Goal: Task Accomplishment & Management: Manage account settings

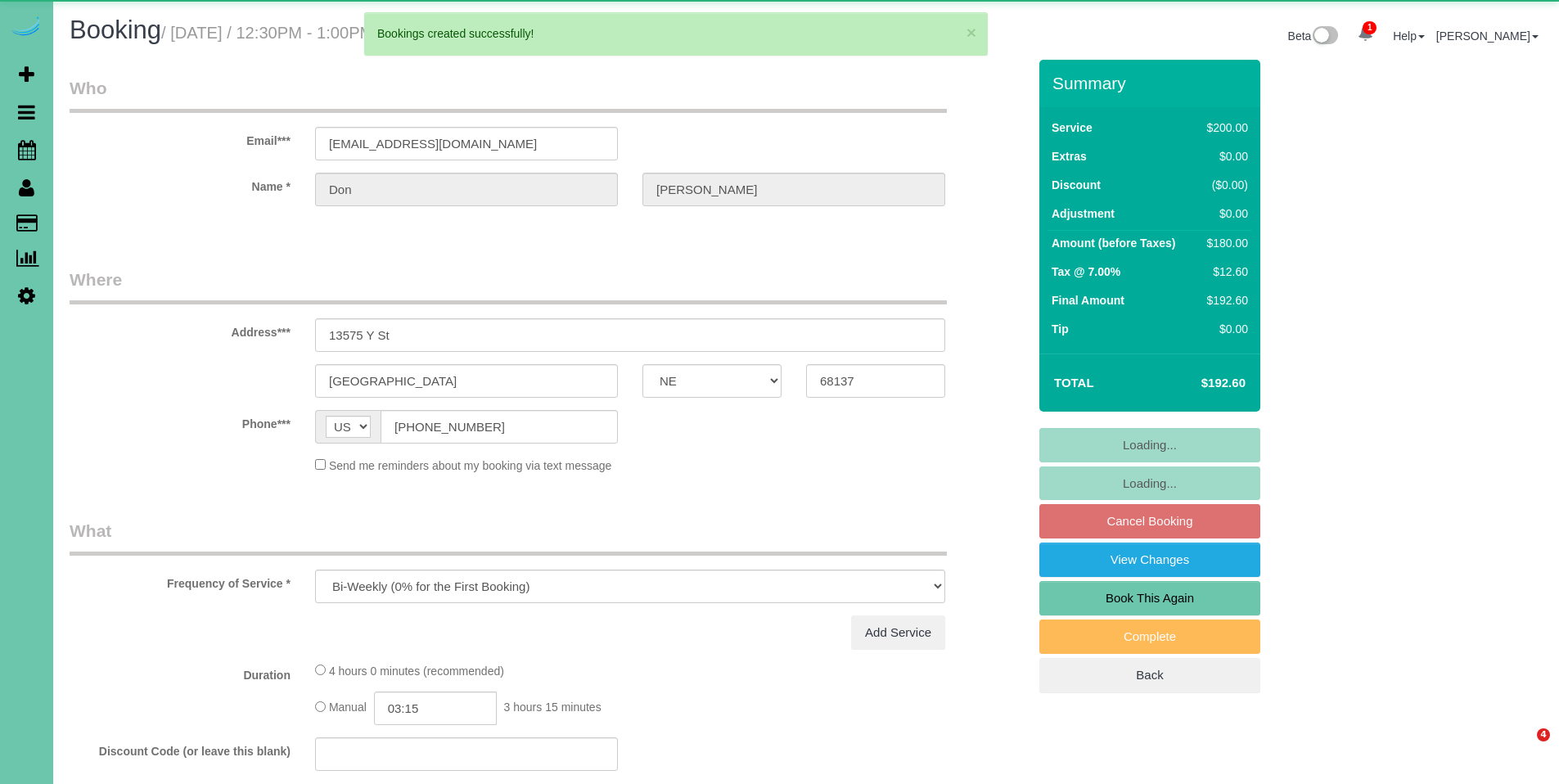
select select "NE"
select select "object:80058"
select select "number:36"
select select "number:42"
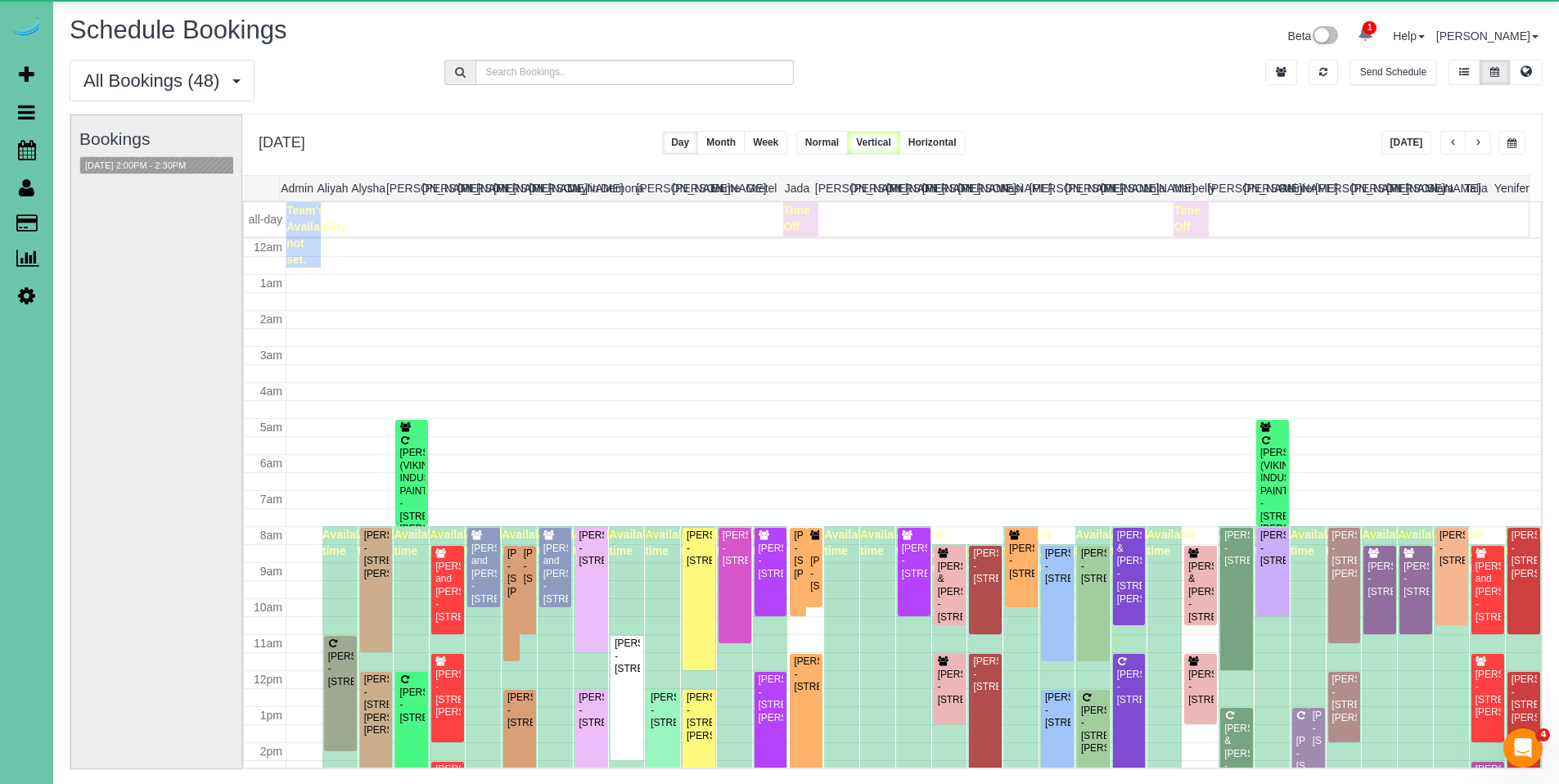
scroll to position [217, 0]
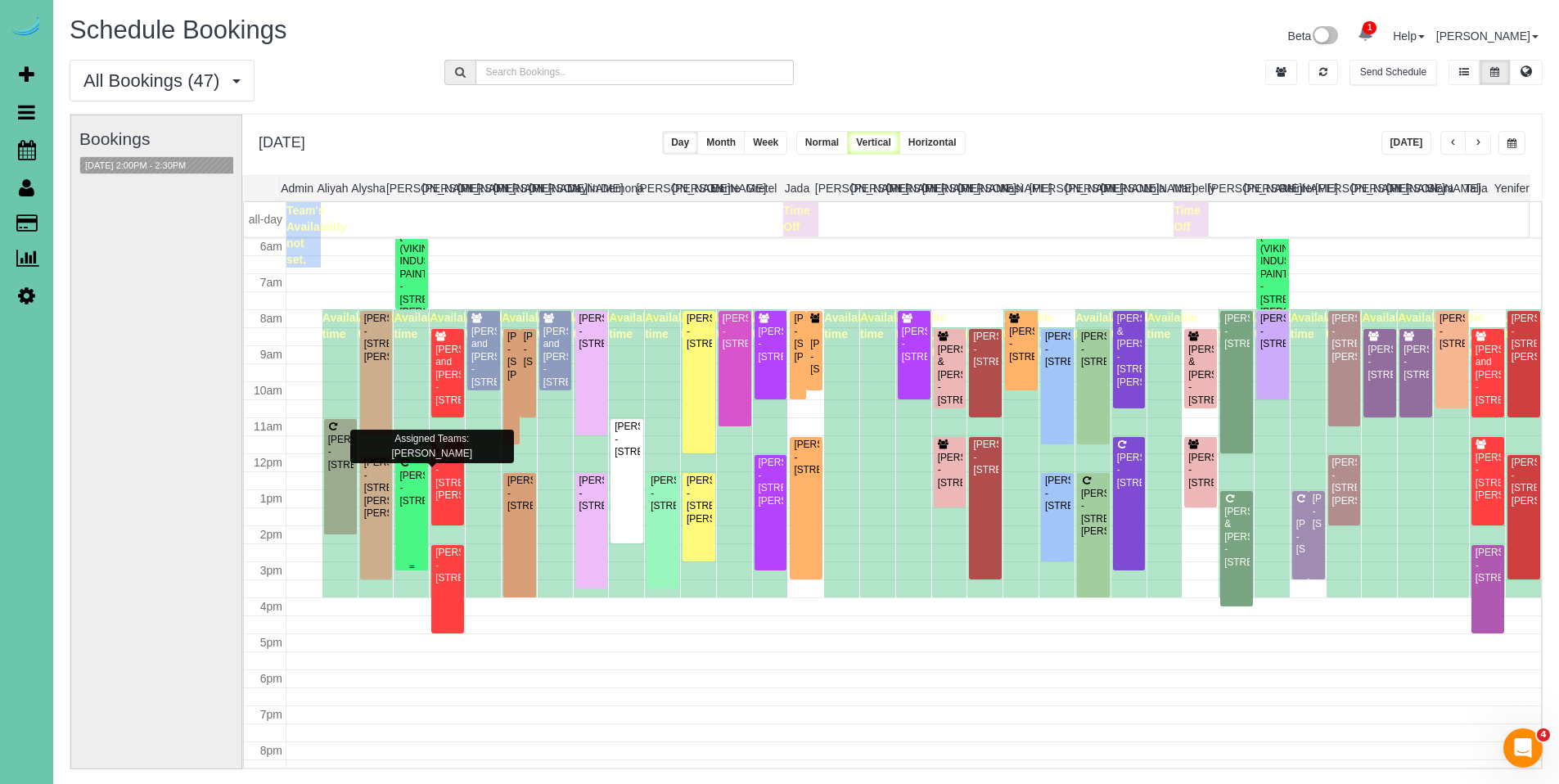
click at [414, 507] on div "[PERSON_NAME] - [STREET_ADDRESS]" at bounding box center [411, 488] width 26 height 37
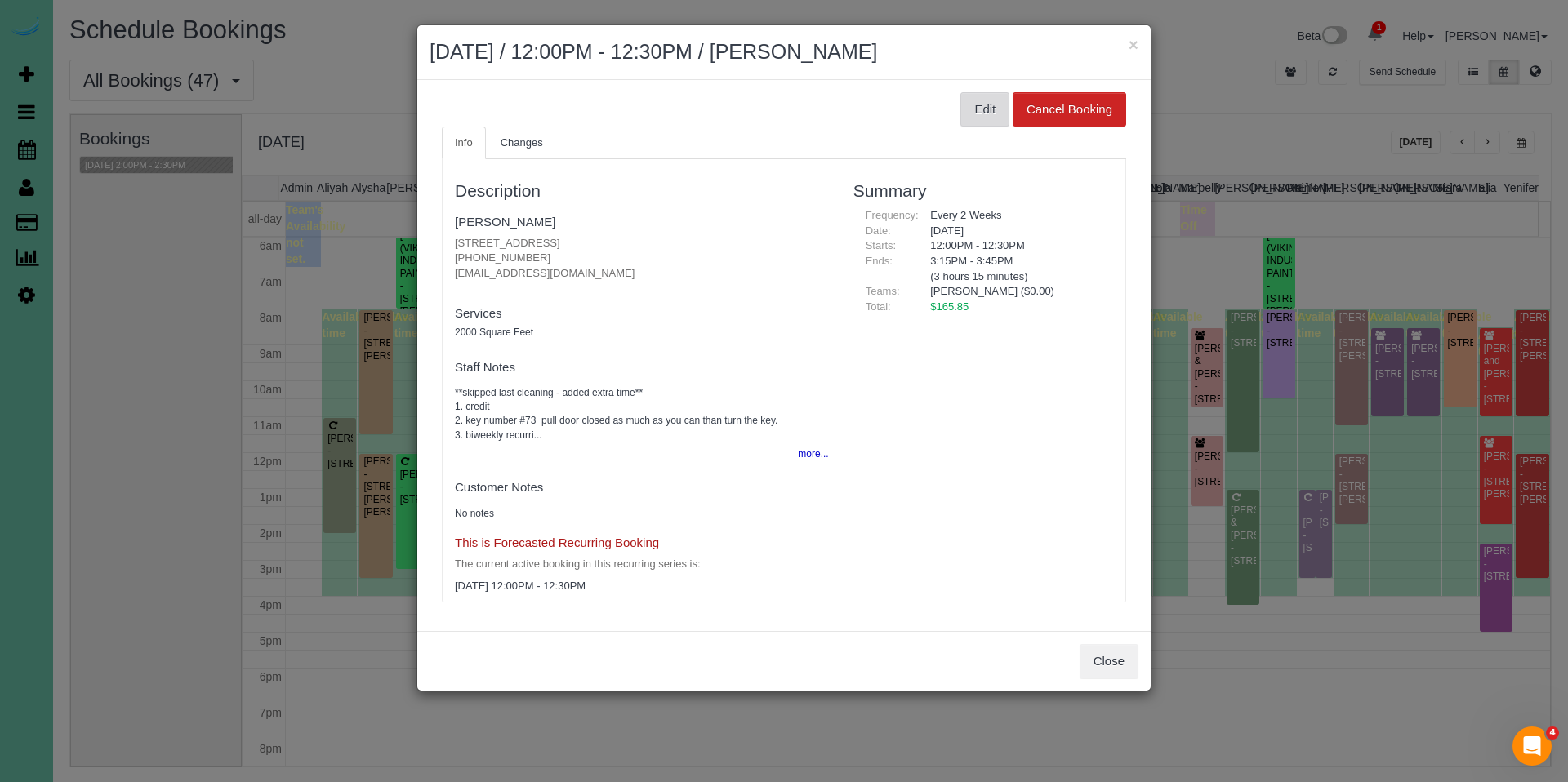
click at [989, 108] on button "Edit" at bounding box center [984, 109] width 49 height 34
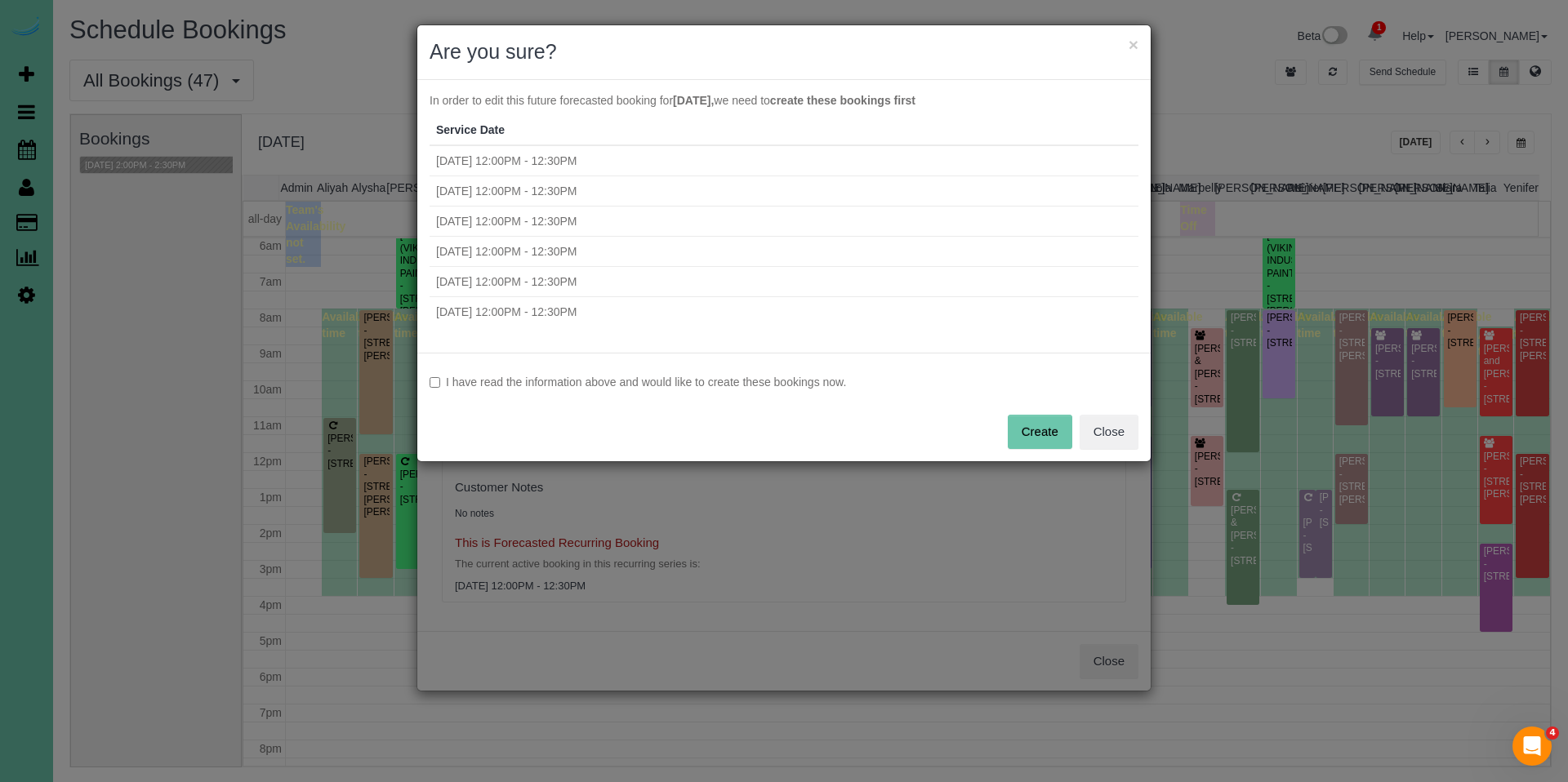
click at [604, 395] on div "I have read the information above and would like to create these bookings now. …" at bounding box center [784, 406] width 733 height 109
click at [759, 381] on label "I have read the information above and would like to create these bookings now." at bounding box center [784, 382] width 709 height 17
click at [1019, 430] on button "Create" at bounding box center [1040, 431] width 65 height 34
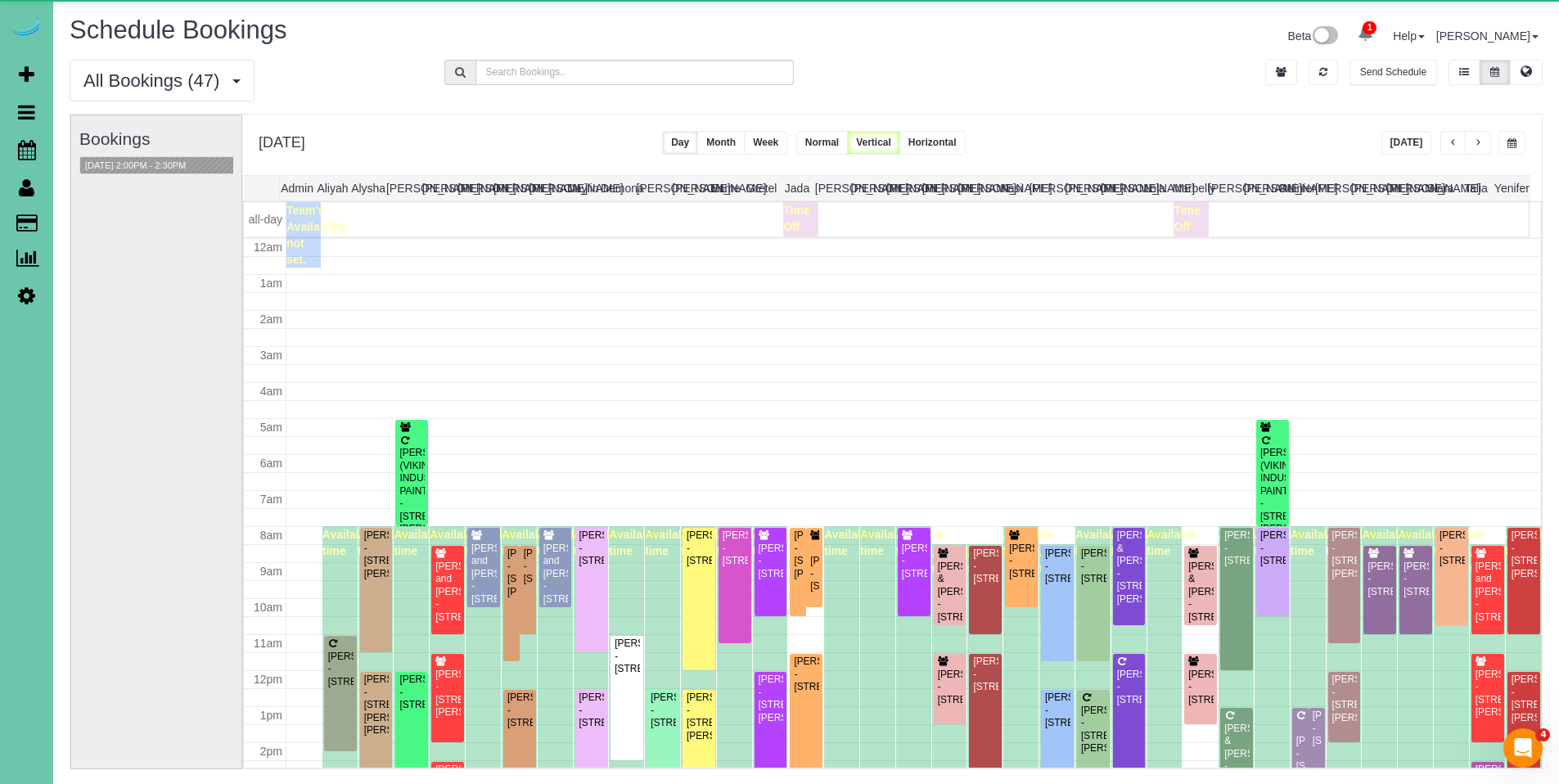
scroll to position [217, 0]
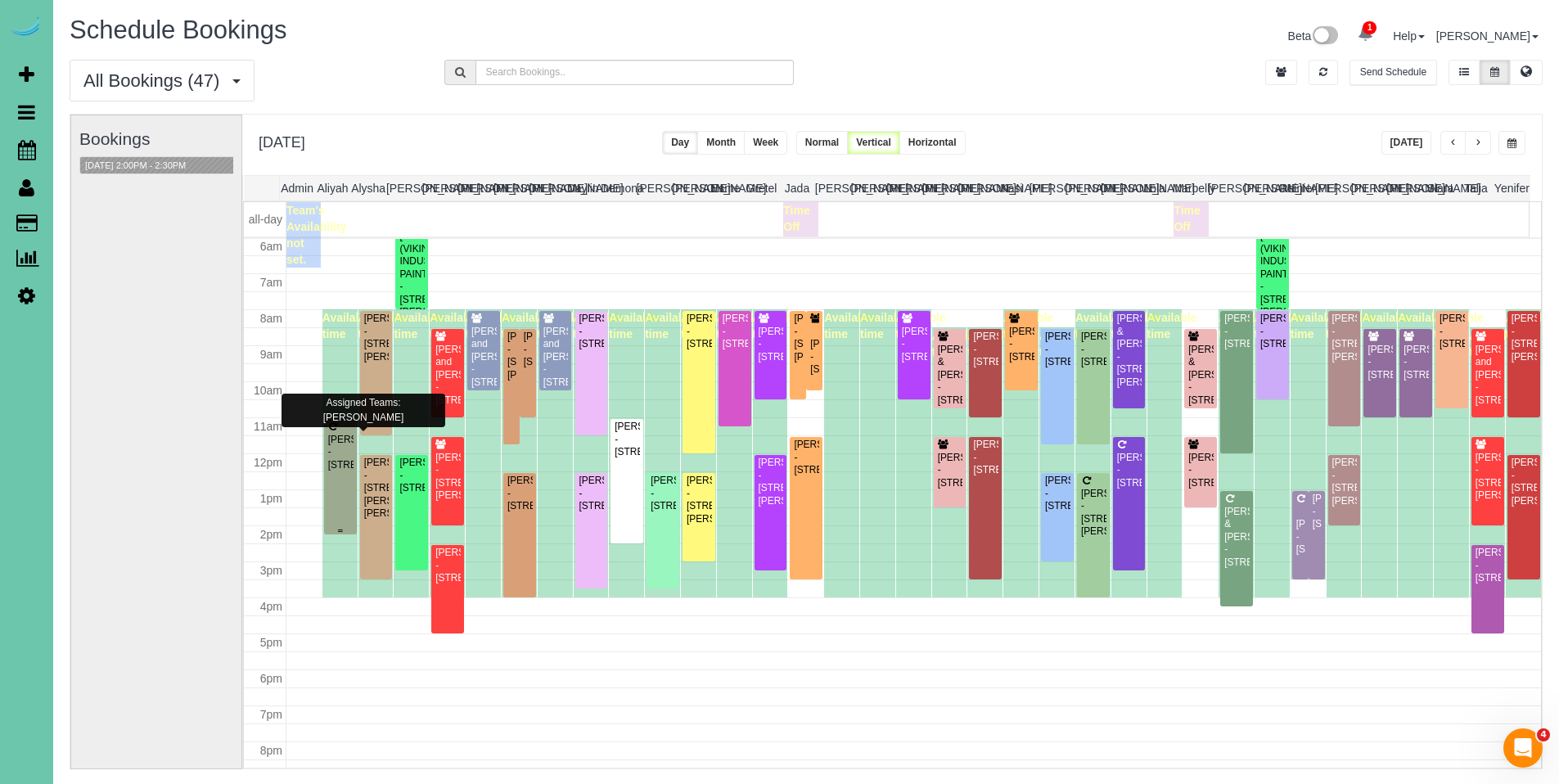
click at [328, 444] on div "[PERSON_NAME] - [STREET_ADDRESS]" at bounding box center [340, 452] width 26 height 37
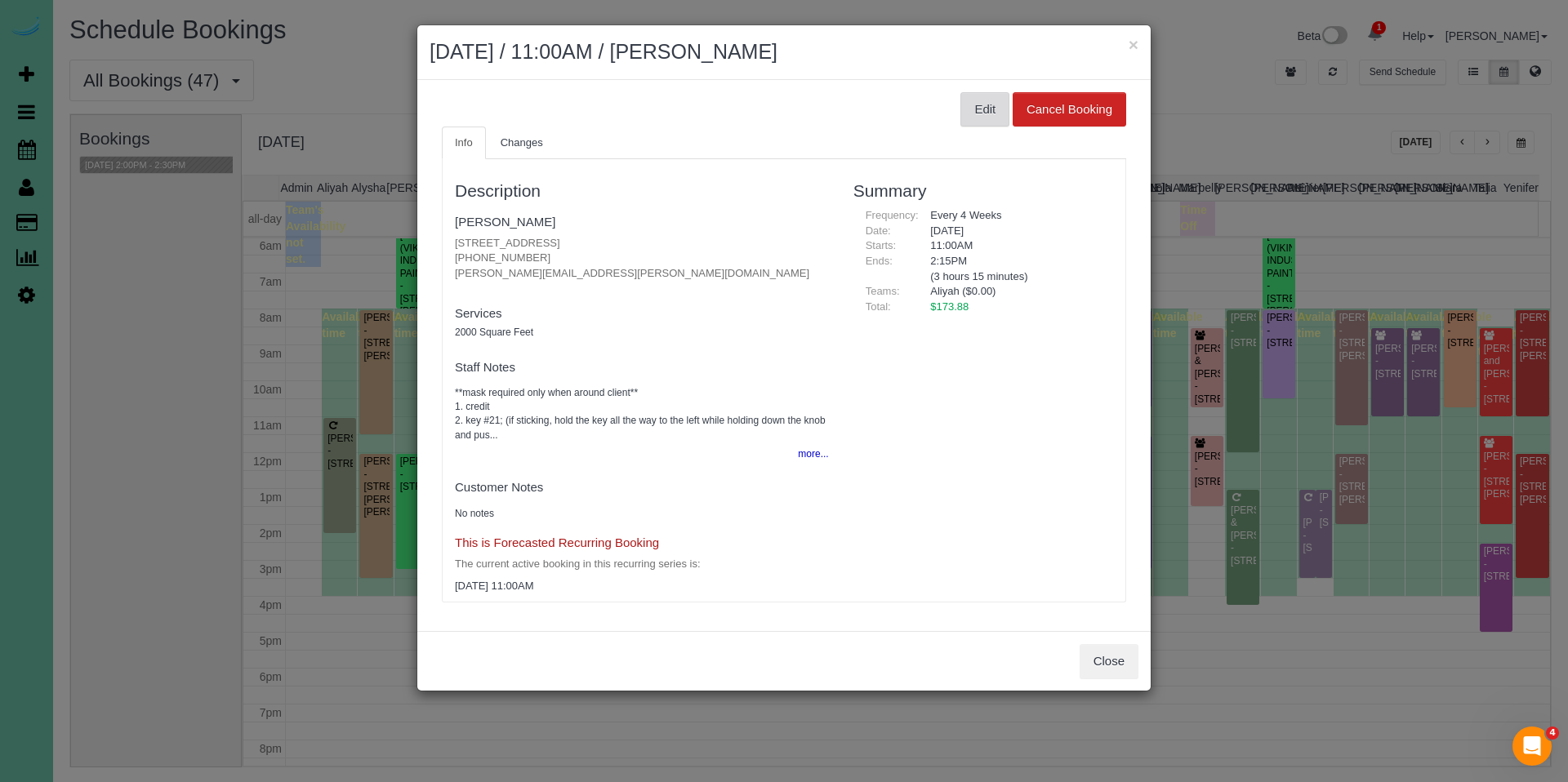
click at [981, 115] on button "Edit" at bounding box center [984, 109] width 49 height 34
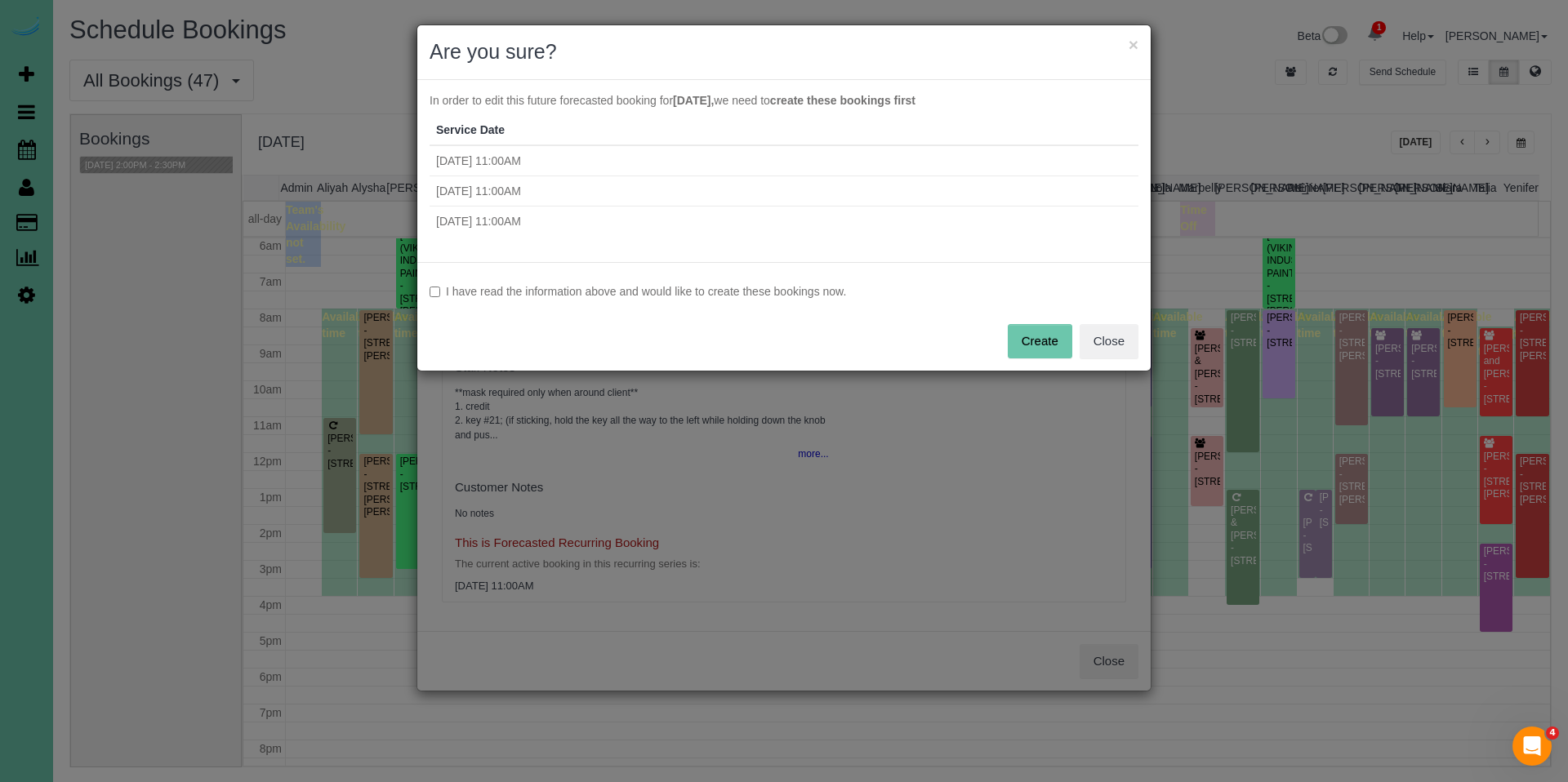
click at [685, 285] on label "I have read the information above and would like to create these bookings now." at bounding box center [784, 292] width 709 height 17
click at [1028, 345] on button "Create" at bounding box center [1040, 341] width 65 height 34
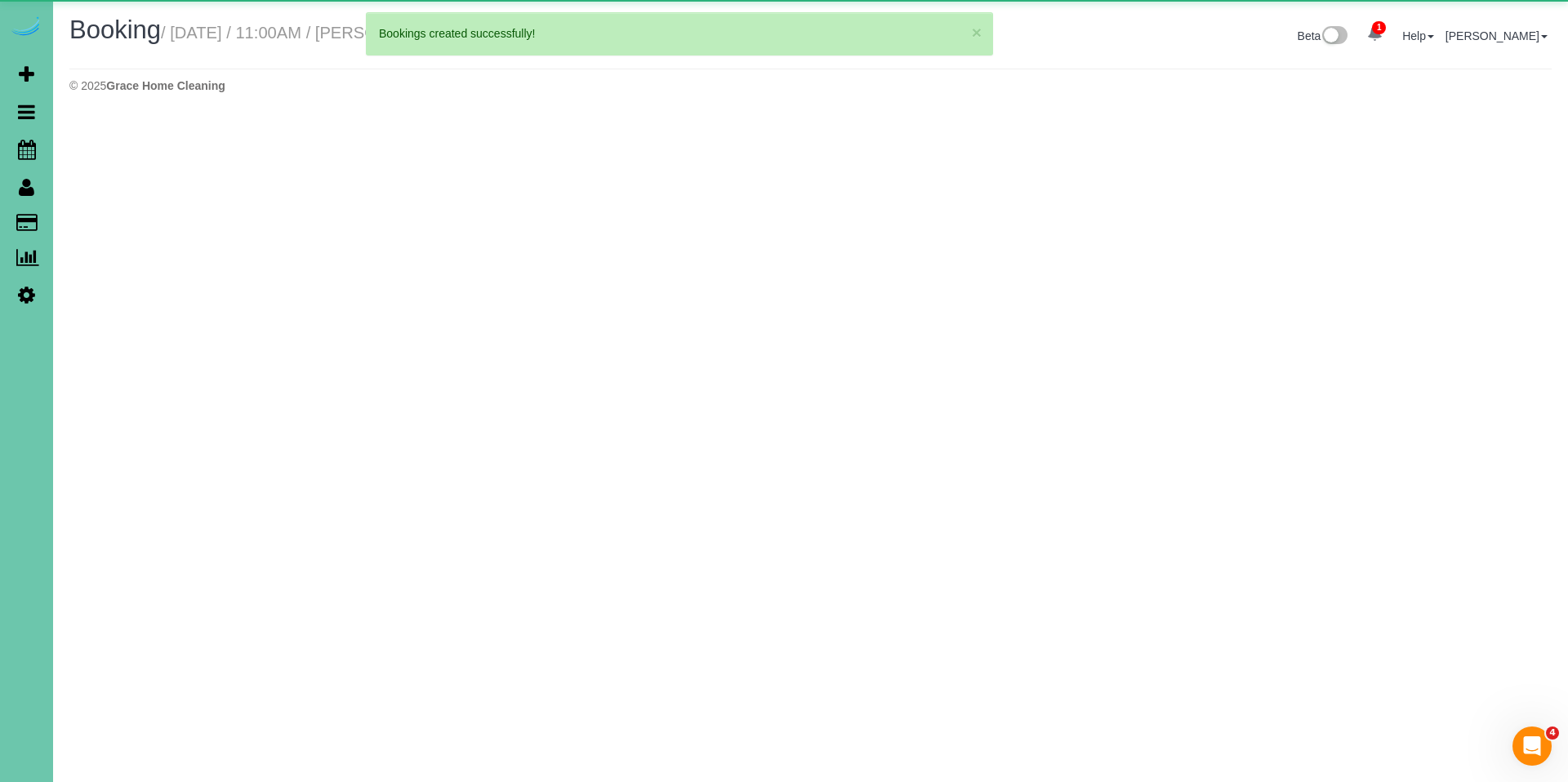
select select "NE"
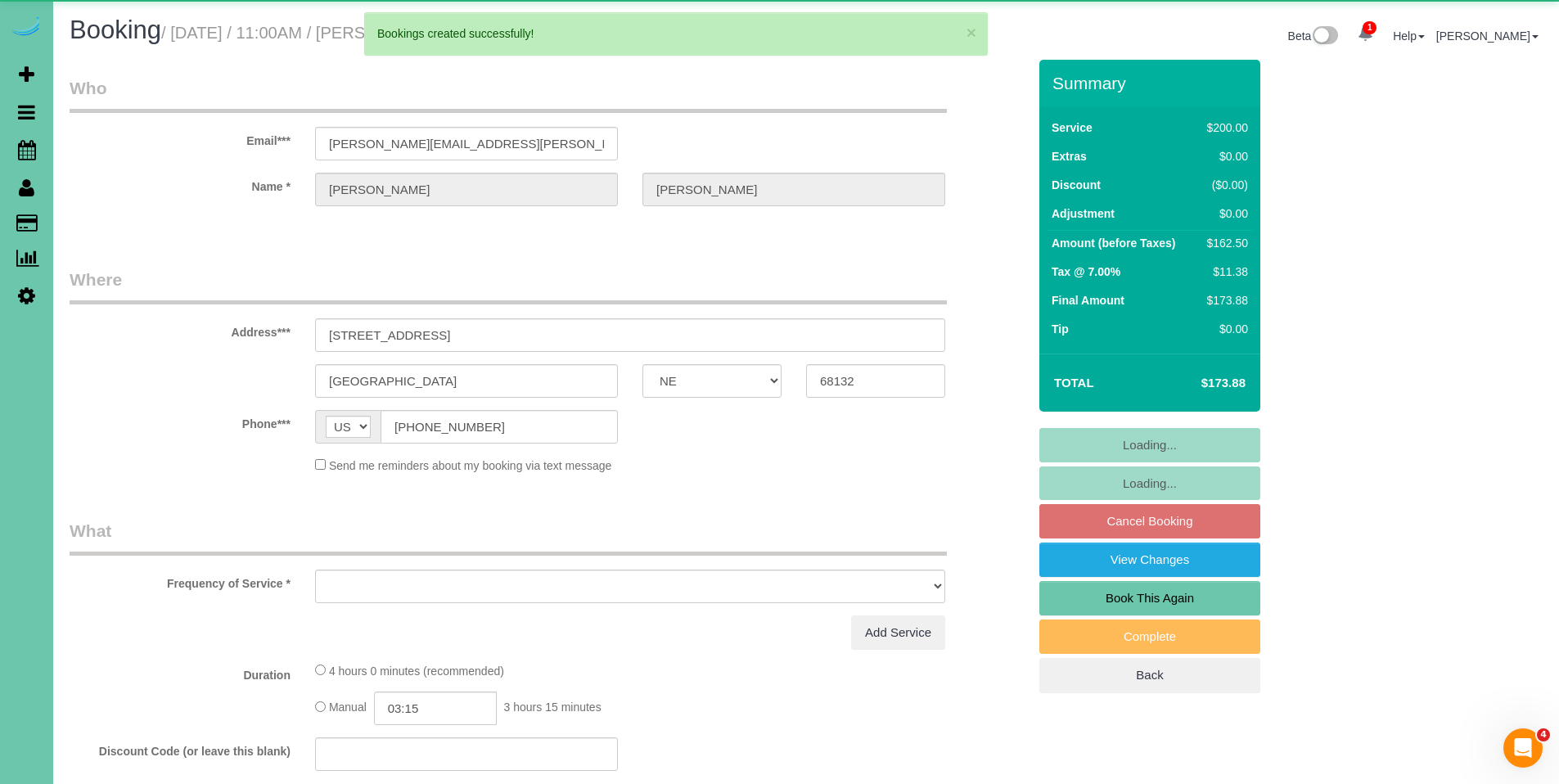
select select "object:82253"
select select "string:fspay-d60d91e7-91da-44e5-a336-8d718f887014"
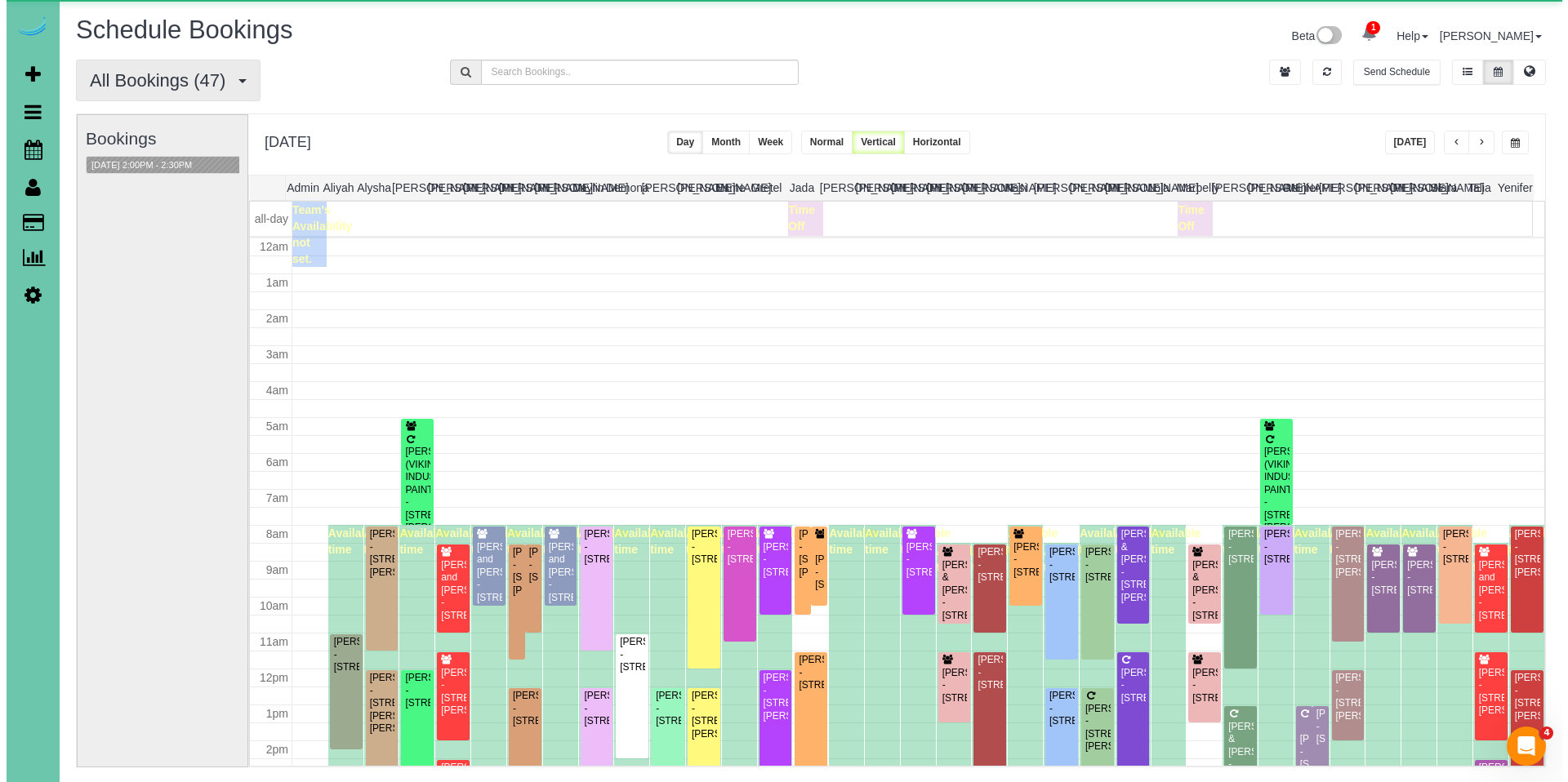
scroll to position [216, 0]
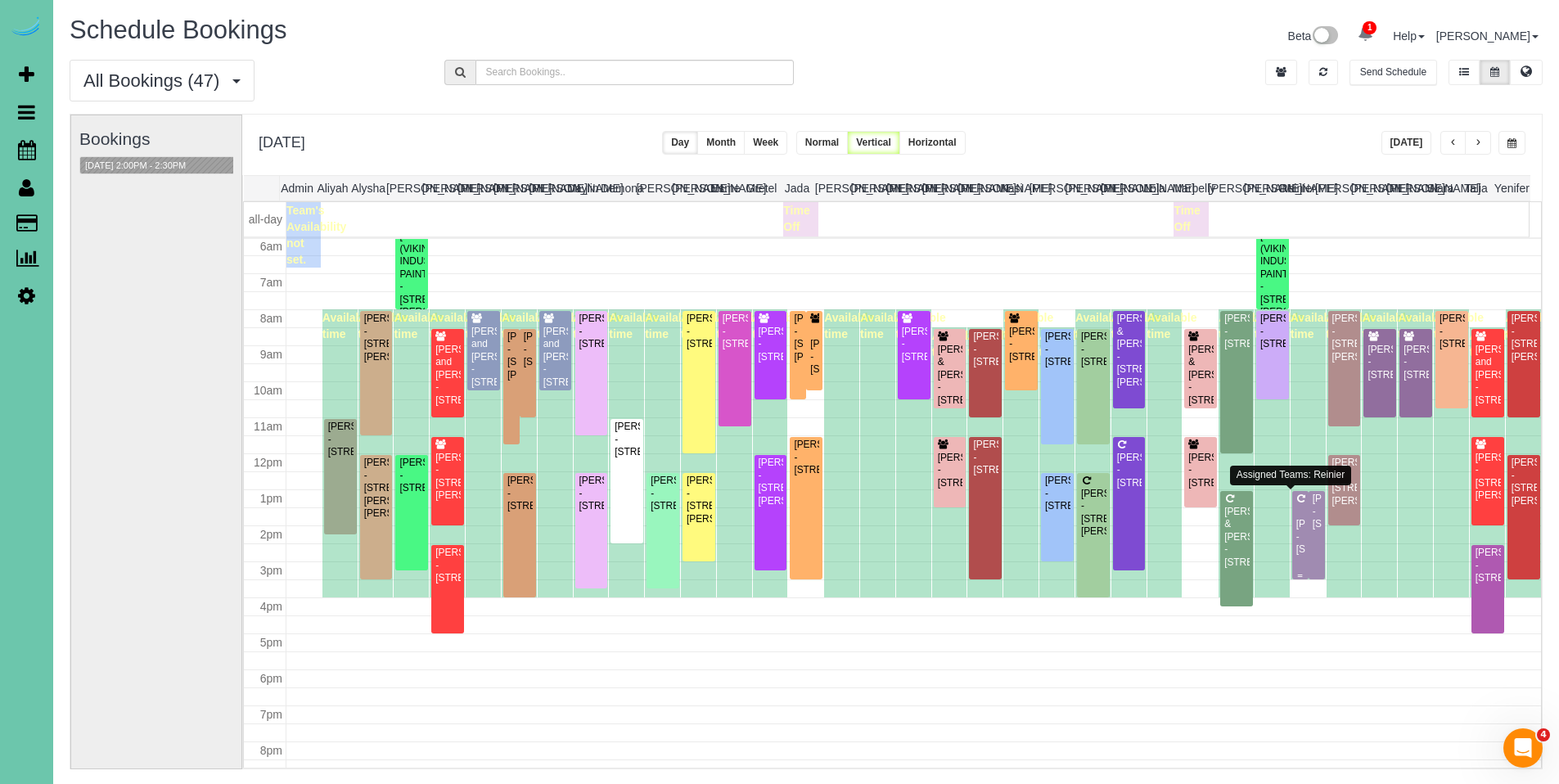
click at [1296, 525] on div "[PERSON_NAME] - [STREET_ADDRESS]" at bounding box center [1301, 537] width 10 height 37
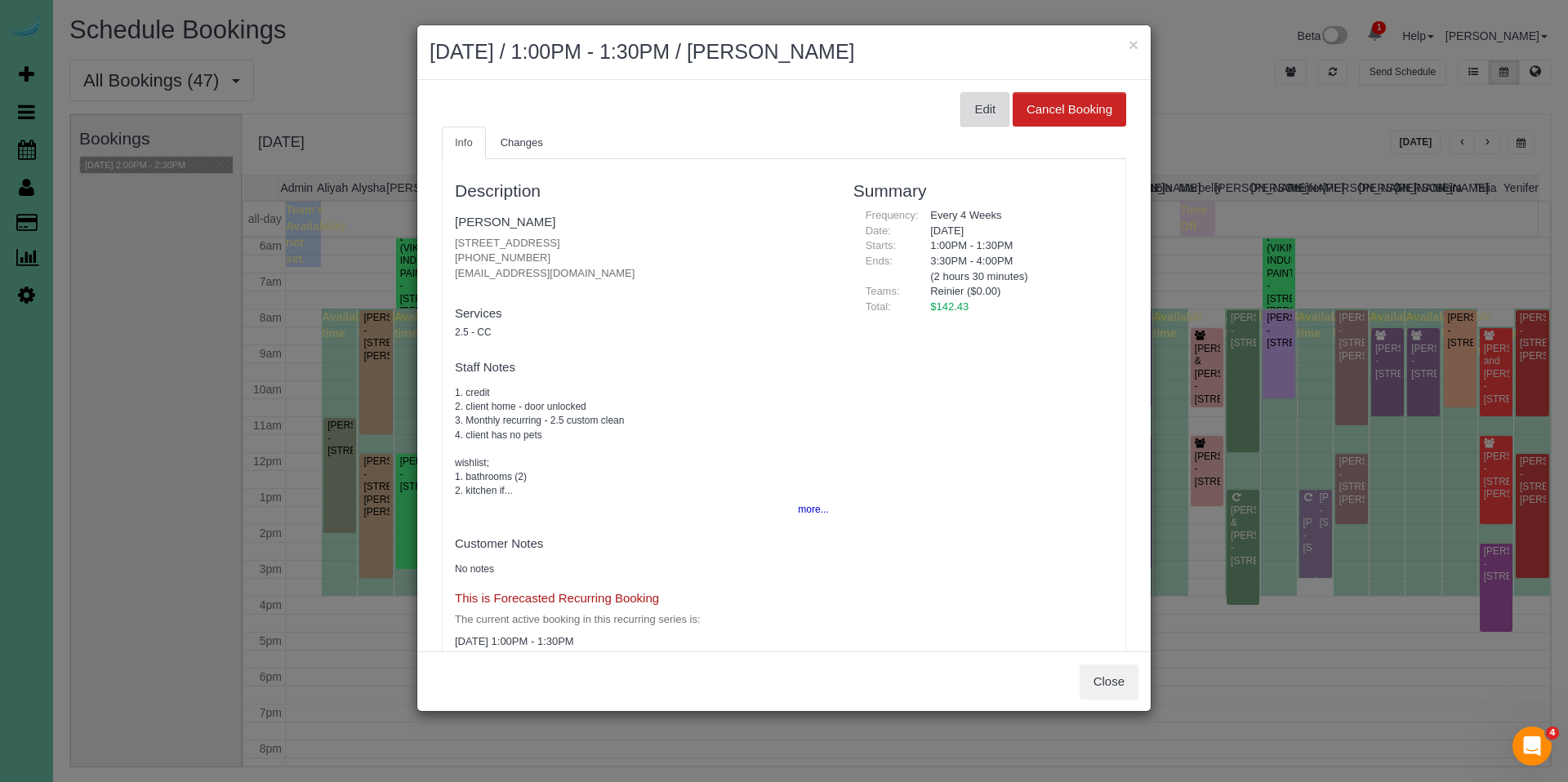
click at [965, 120] on button "Edit" at bounding box center [984, 109] width 49 height 34
click at [971, 108] on button "Edit" at bounding box center [984, 109] width 49 height 34
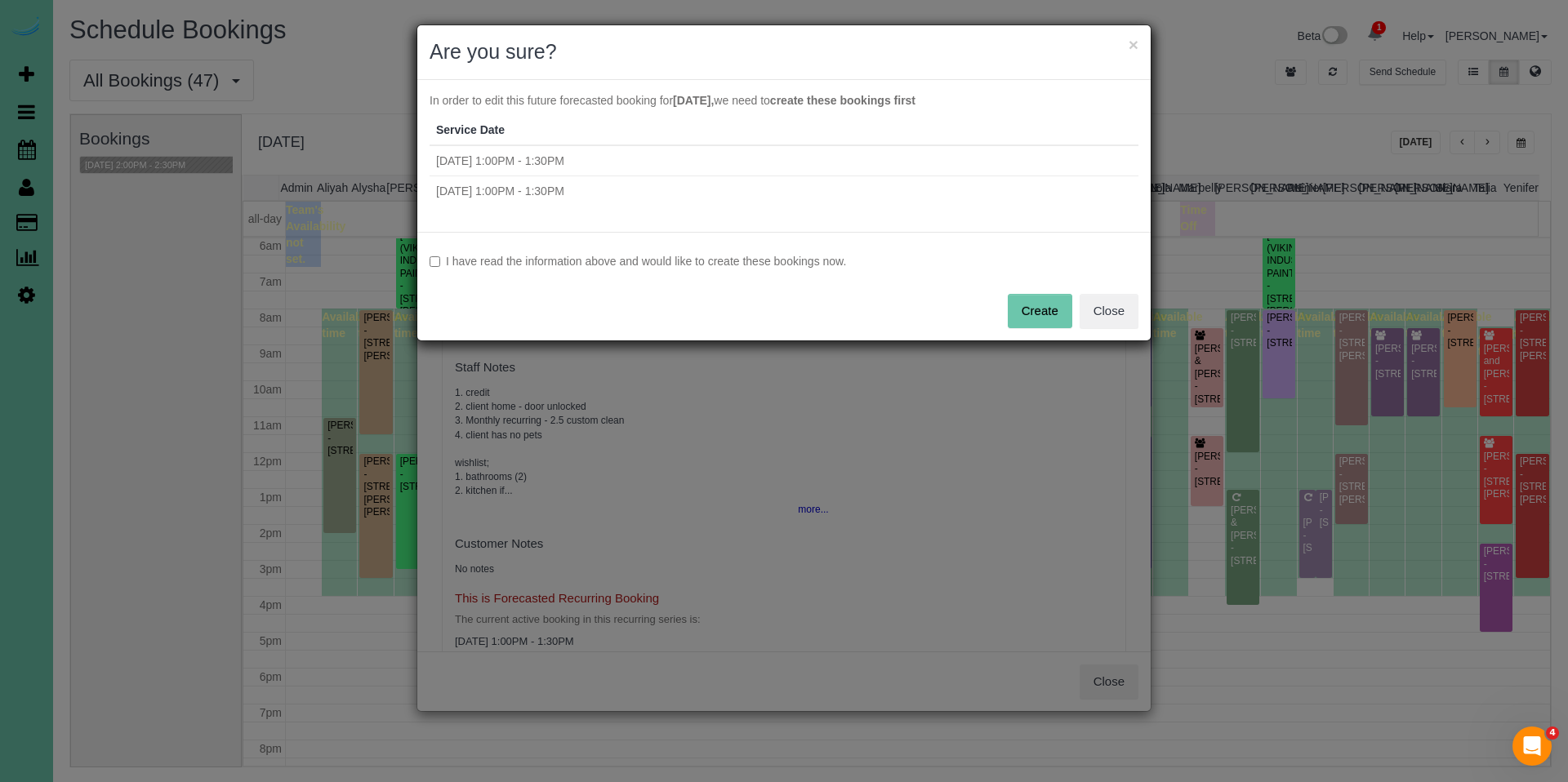
click at [683, 258] on label "I have read the information above and would like to create these bookings now." at bounding box center [784, 261] width 709 height 17
click at [1024, 312] on button "Create" at bounding box center [1040, 311] width 65 height 34
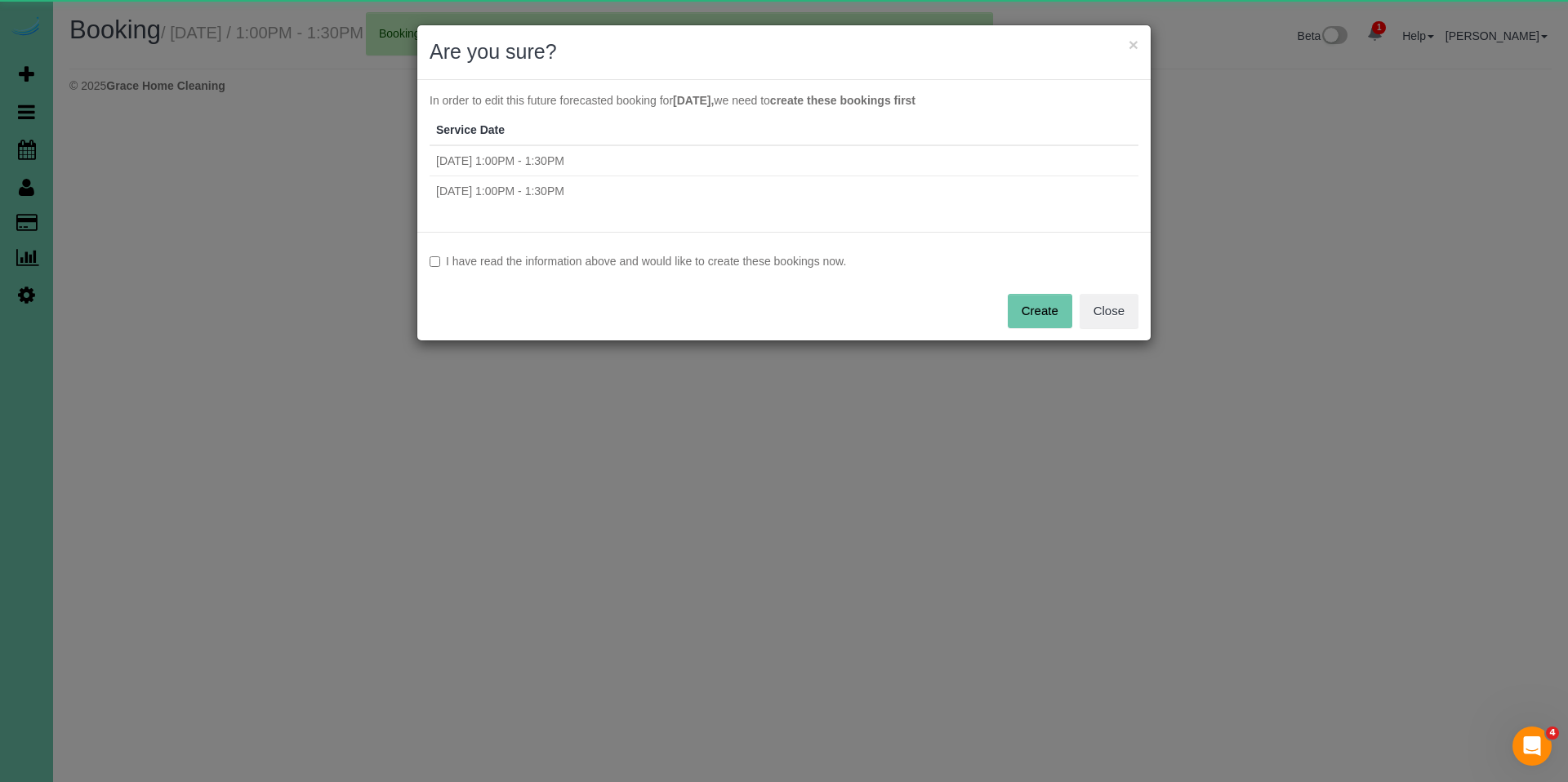
select select "NE"
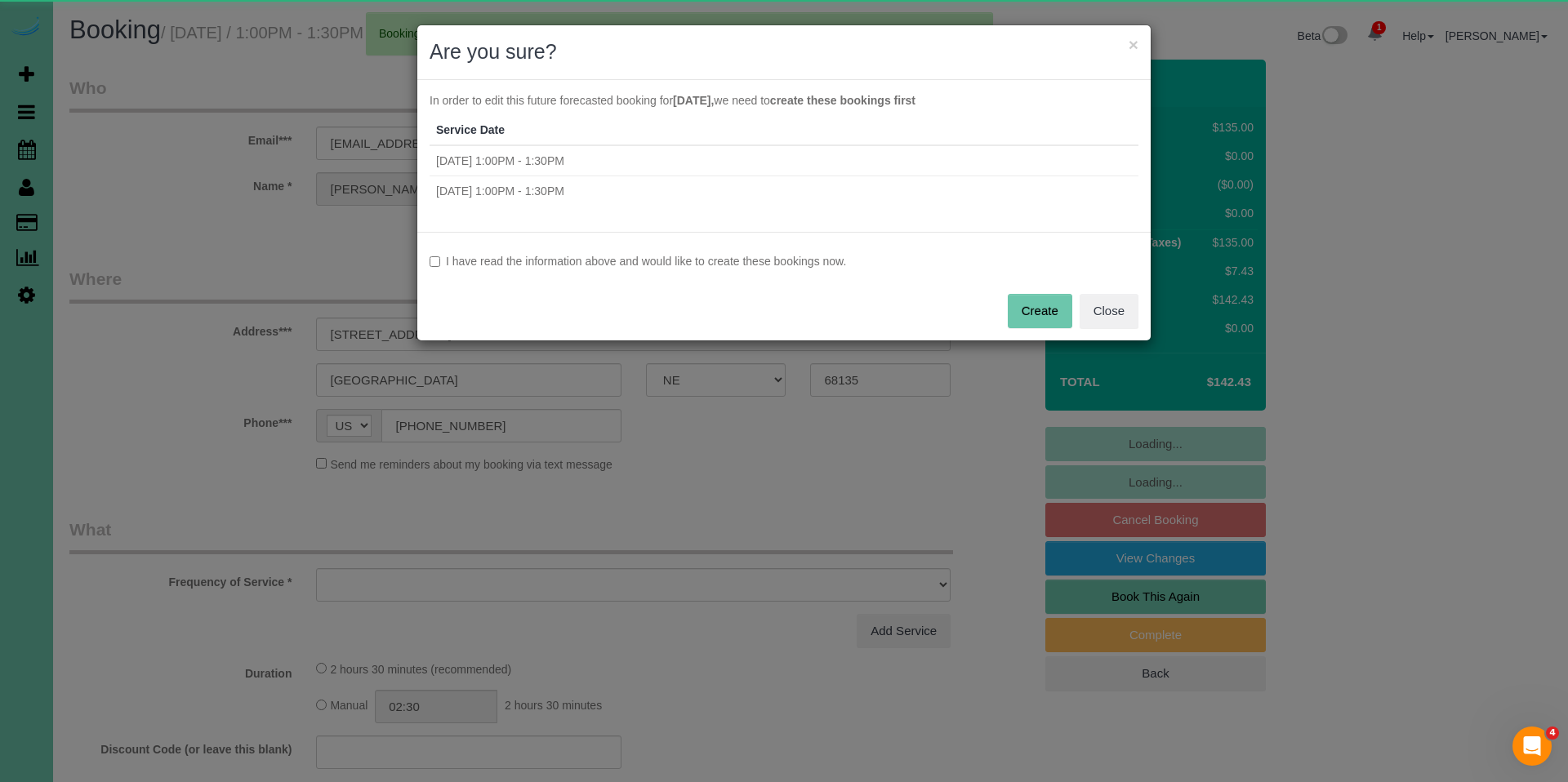
select select "object:83223"
select select "string:fspay-436d4c1d-a697-4d3d-869d-e4fc4d49d88e"
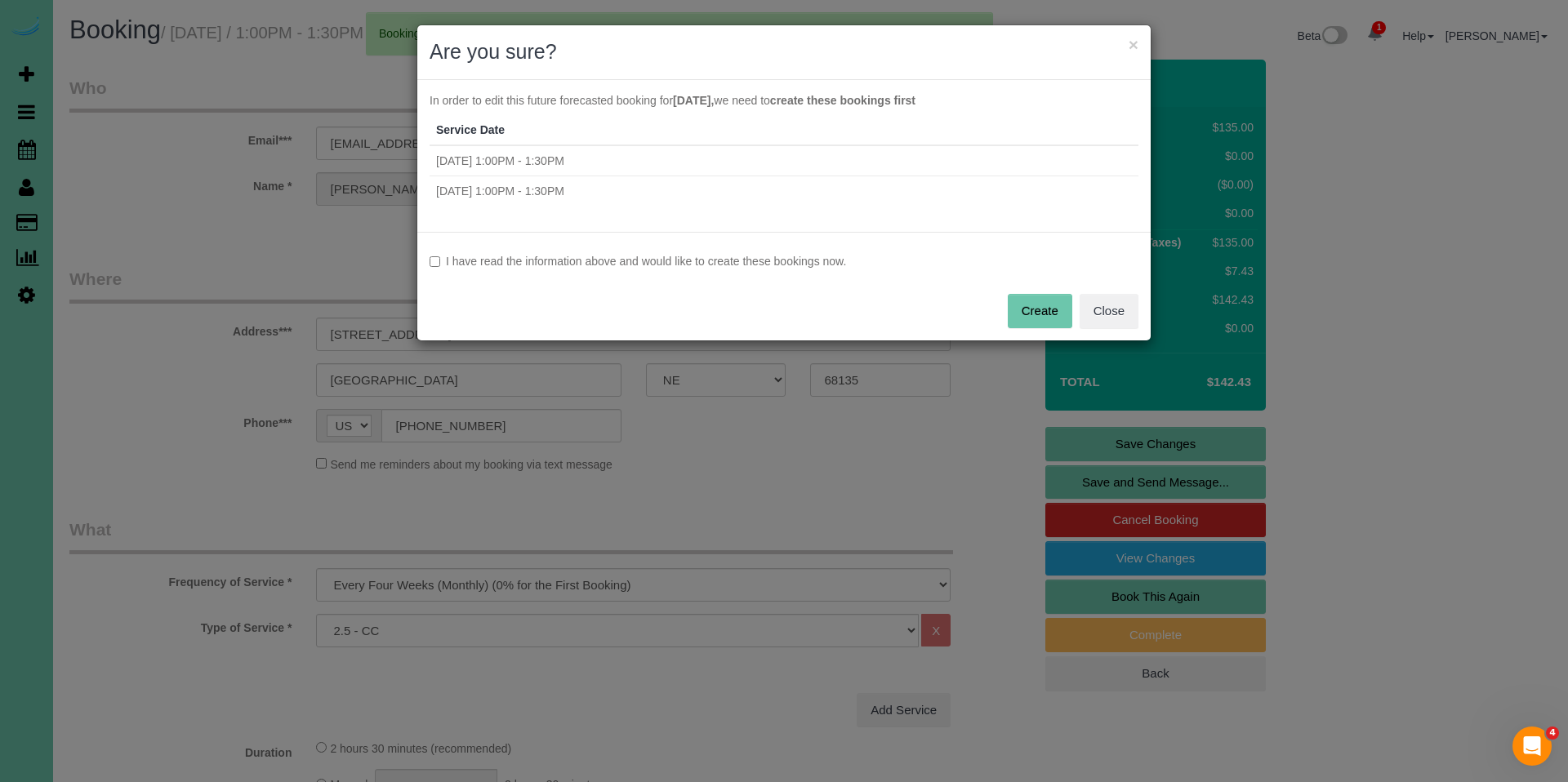
click at [428, 264] on div "I have read the information above and would like to create these bookings now. …" at bounding box center [784, 286] width 733 height 109
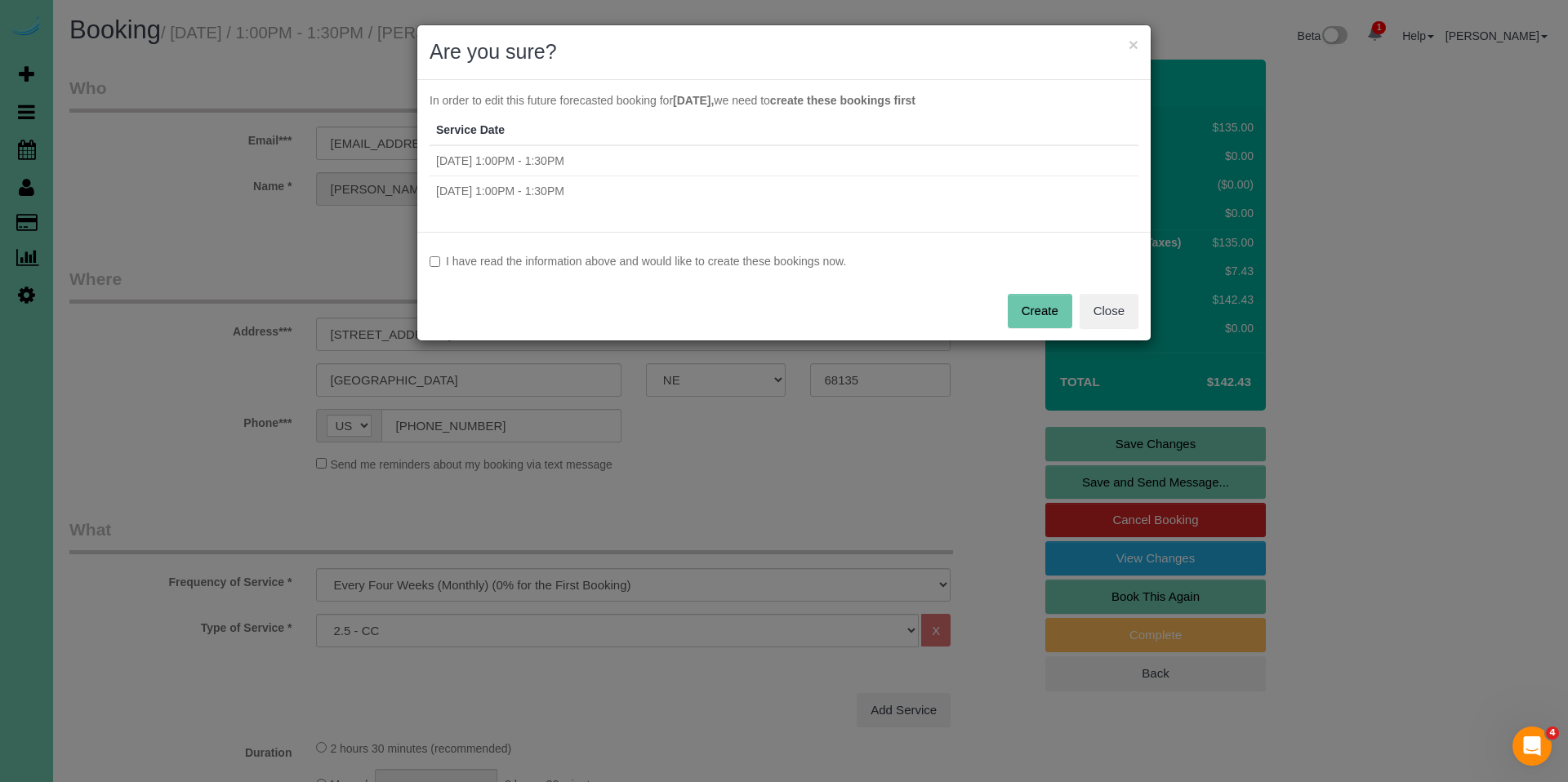
click at [1043, 312] on button "Create" at bounding box center [1040, 311] width 65 height 34
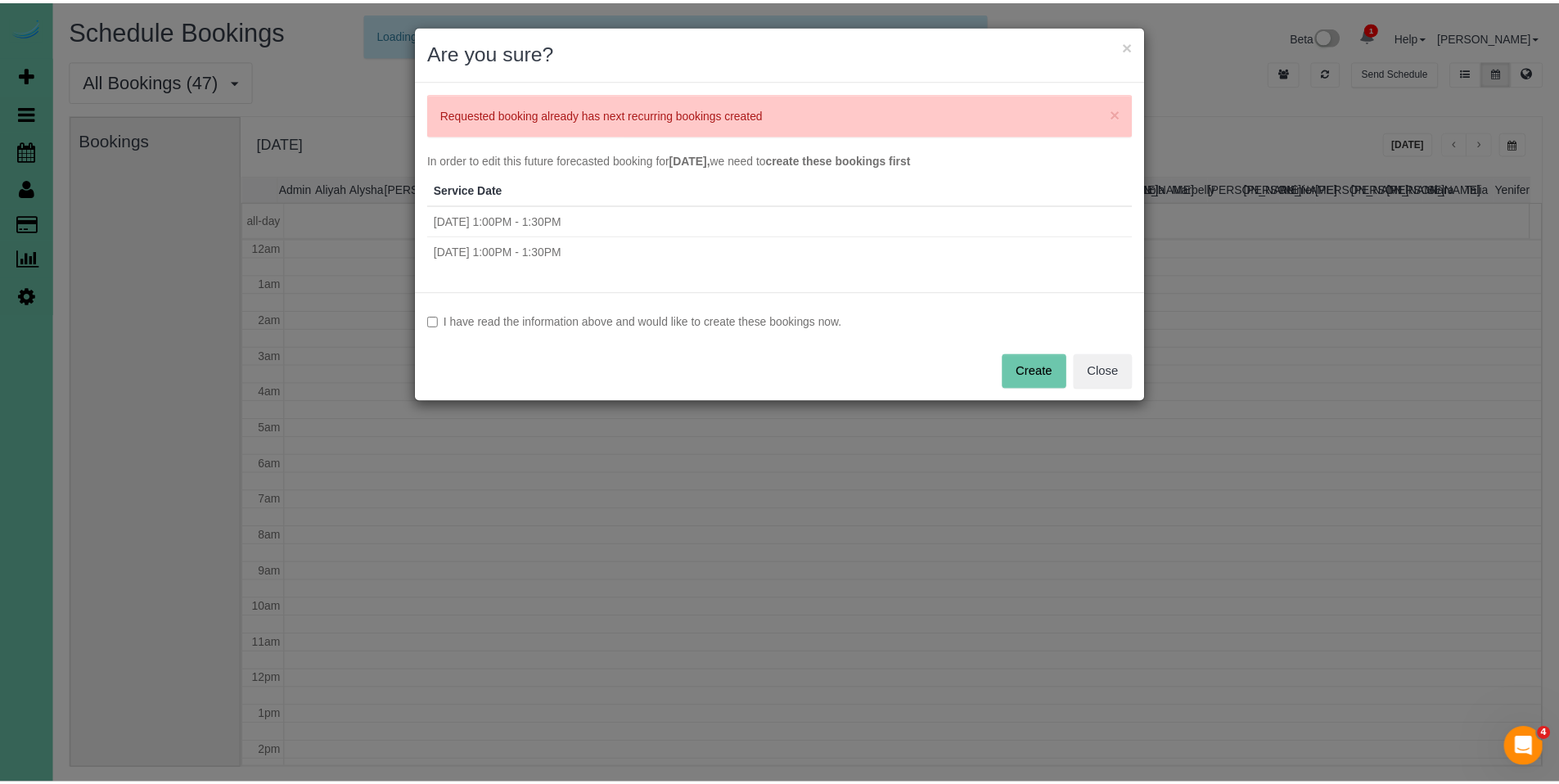
scroll to position [217, 0]
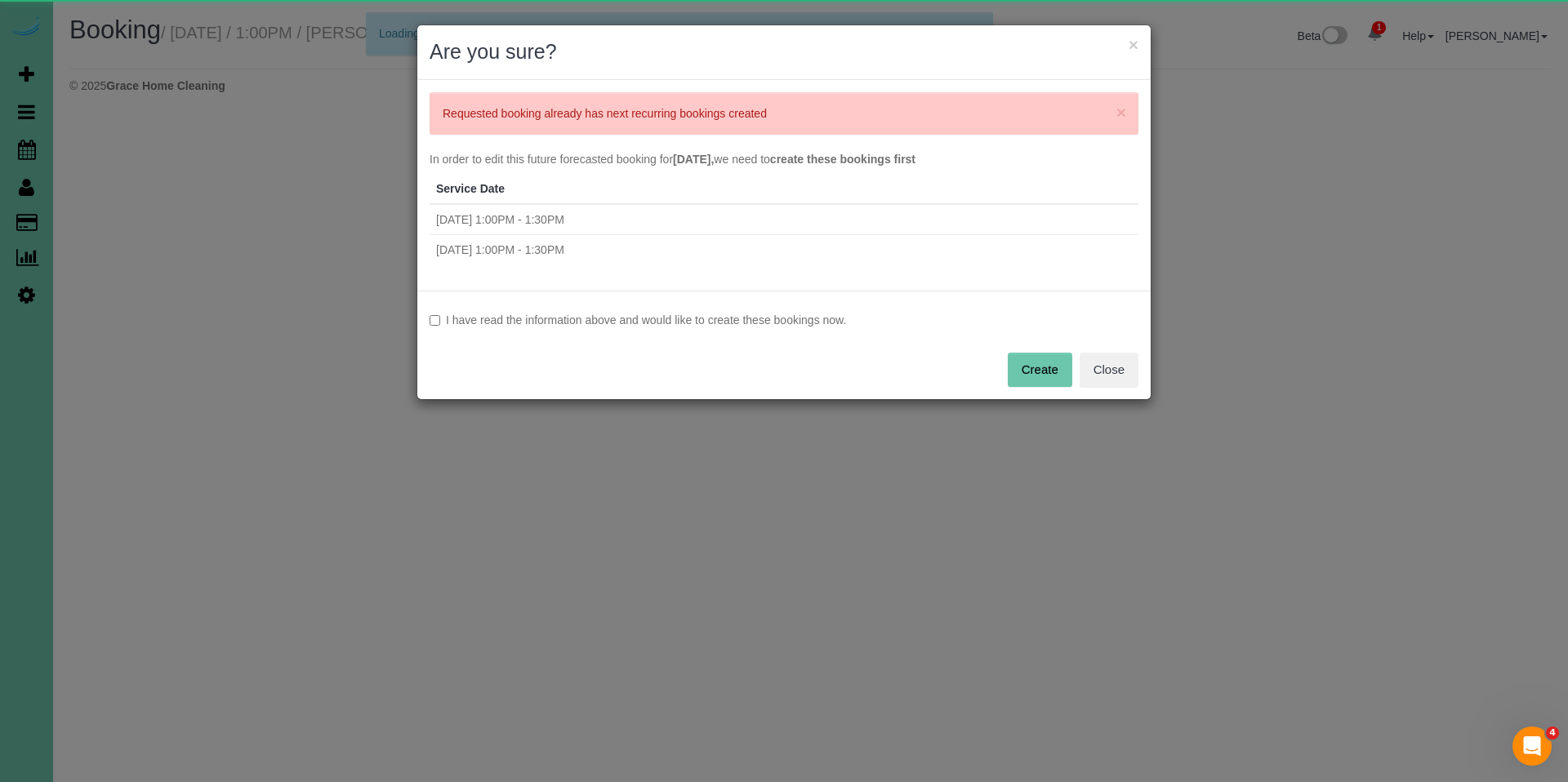
select select "NE"
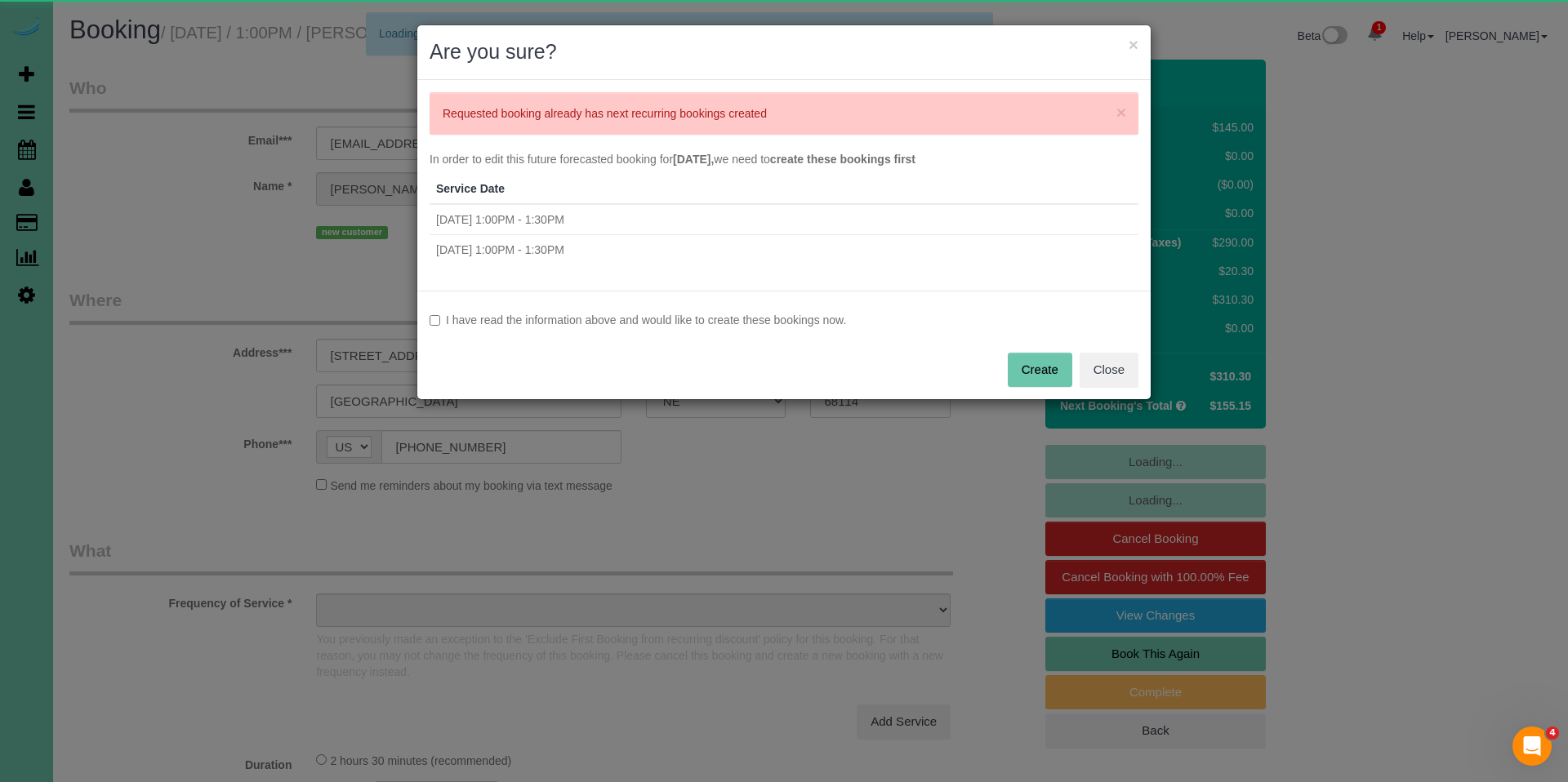
select select "object:84671"
select select "string:fspay-5afaced7-843e-47b3-a894-2a16fcd85271"
select select "number:35"
select select "number:41"
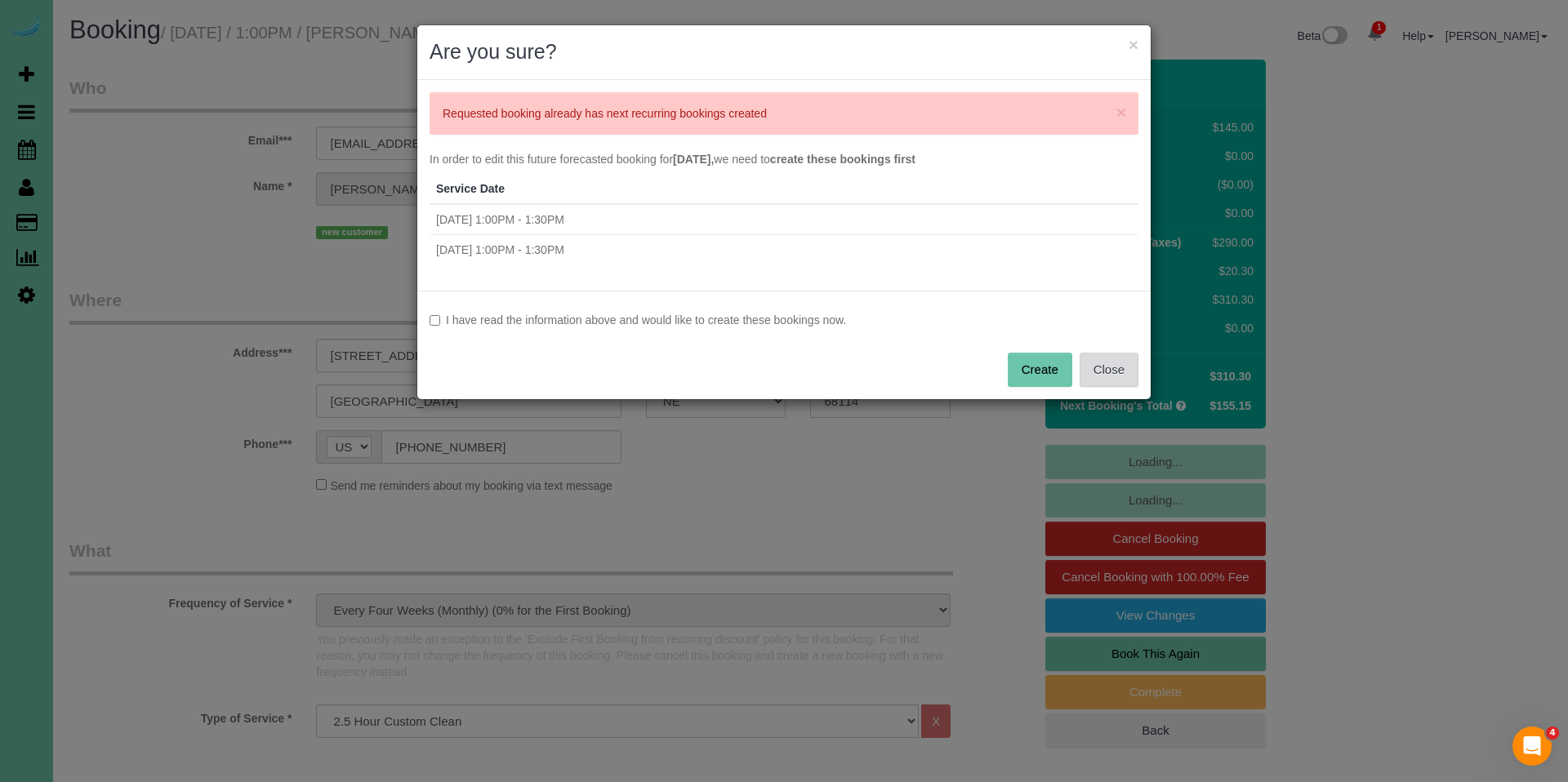
click at [1123, 374] on button "Close" at bounding box center [1109, 369] width 59 height 34
